Goal: Information Seeking & Learning: Learn about a topic

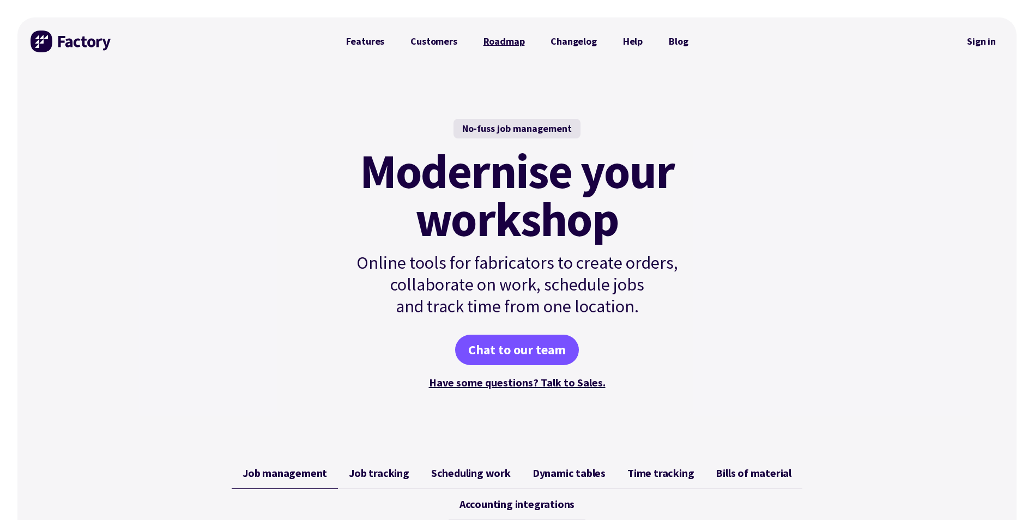
click at [505, 44] on link "Roadmap" at bounding box center [504, 42] width 68 height 22
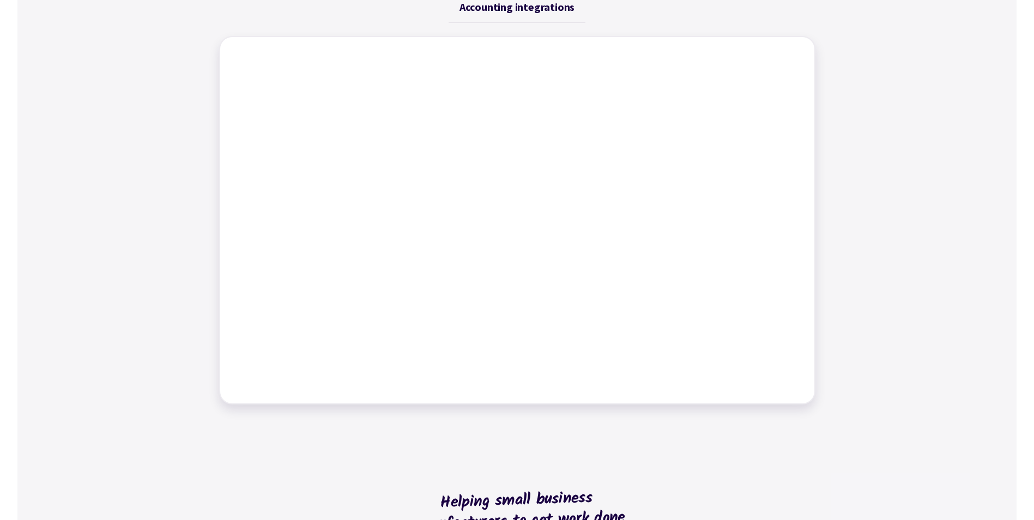
scroll to position [183, 0]
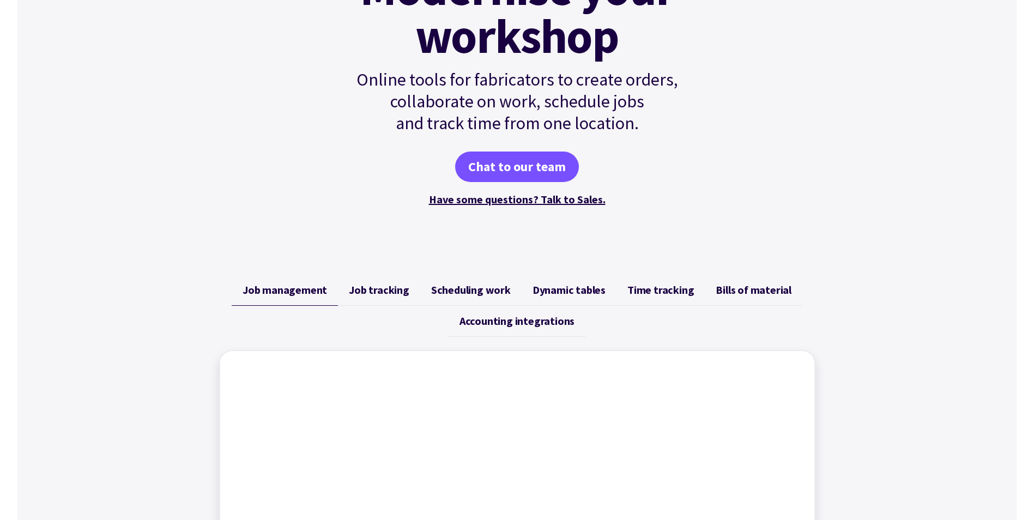
click at [387, 288] on span "Job tracking" at bounding box center [379, 289] width 61 height 13
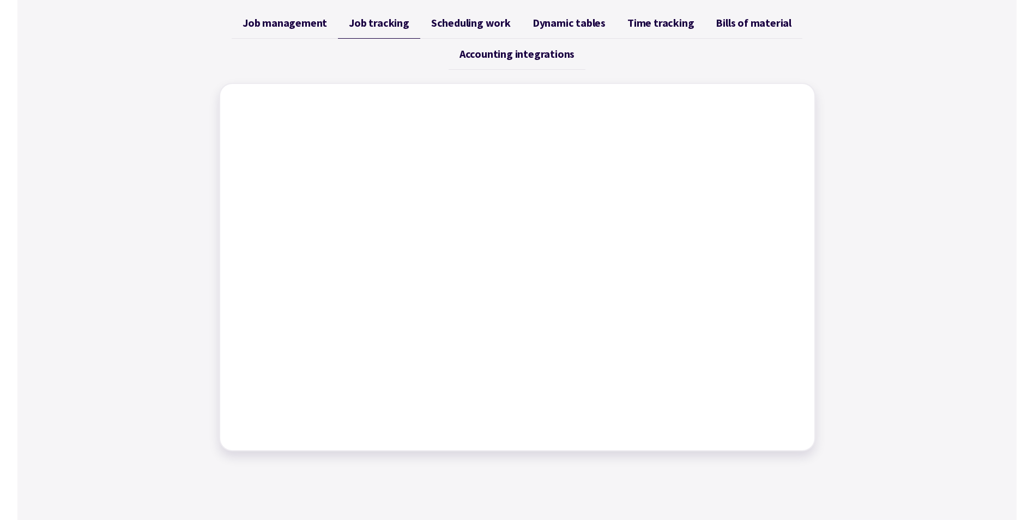
scroll to position [408, 0]
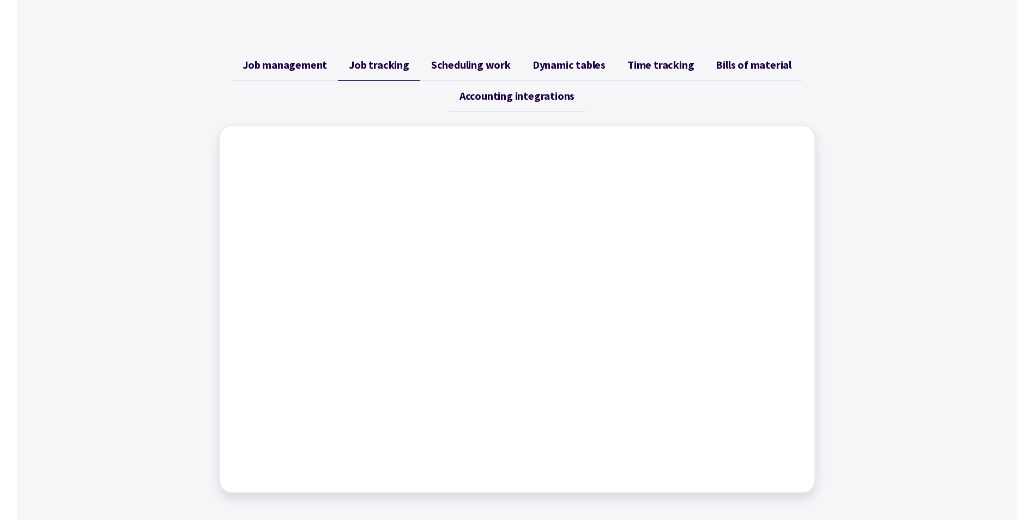
click at [476, 66] on span "Scheduling work" at bounding box center [471, 64] width 80 height 13
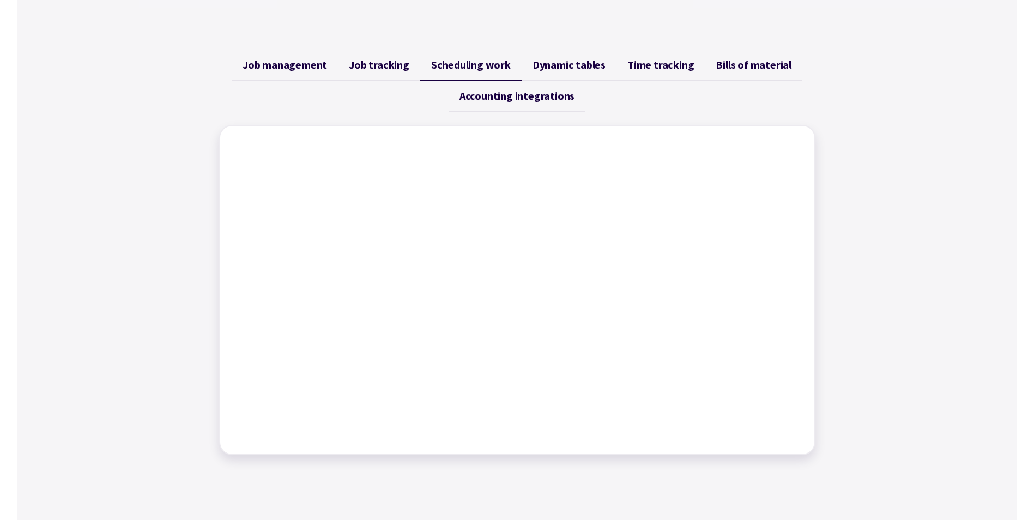
click at [303, 67] on span "Job management" at bounding box center [285, 64] width 84 height 13
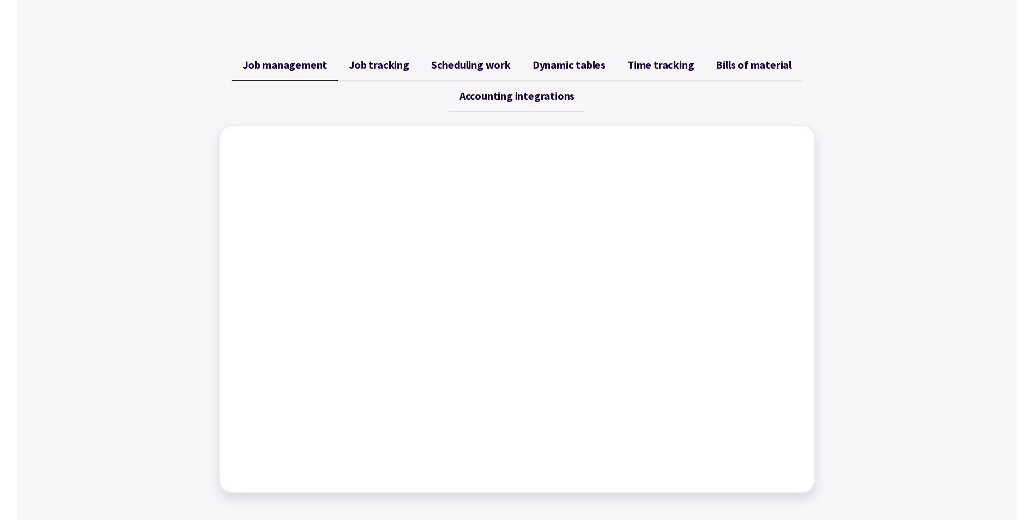
click at [383, 61] on span "Job tracking" at bounding box center [379, 64] width 61 height 13
click at [464, 61] on span "Scheduling work" at bounding box center [471, 64] width 80 height 13
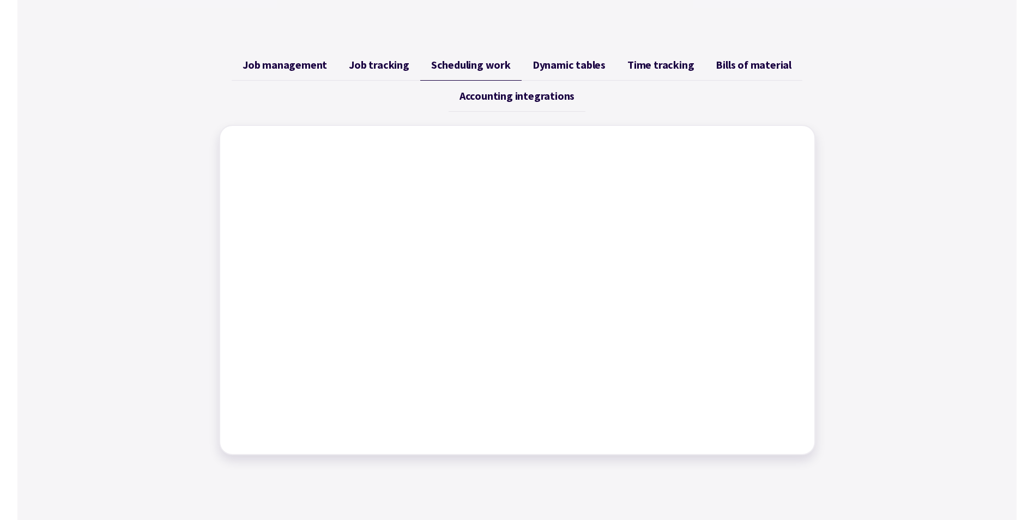
click at [600, 66] on span "Dynamic tables" at bounding box center [569, 64] width 73 height 13
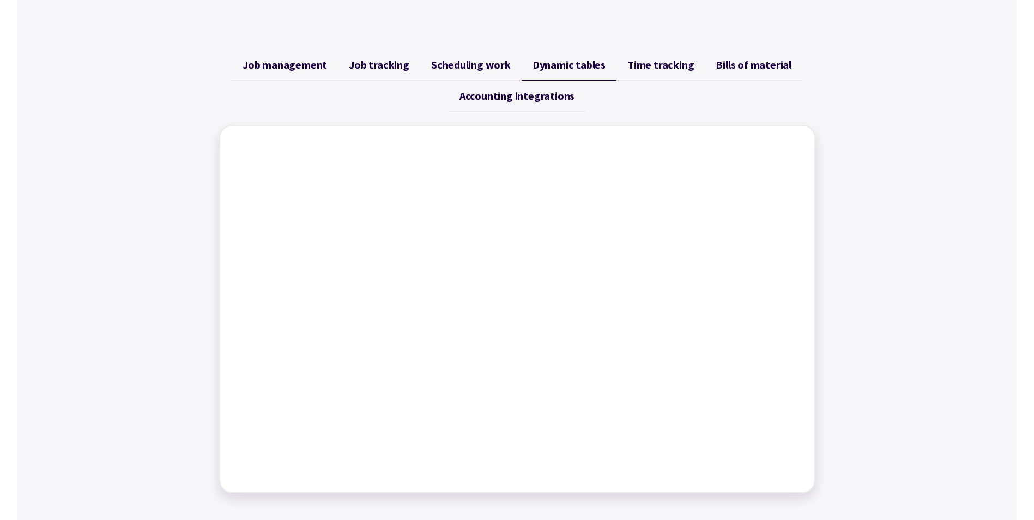
click at [685, 64] on span "Time tracking" at bounding box center [660, 64] width 66 height 13
click at [730, 62] on span "Bills of material" at bounding box center [754, 64] width 76 height 13
click at [483, 101] on span "Accounting integrations" at bounding box center [516, 95] width 115 height 13
